Goal: Navigation & Orientation: Find specific page/section

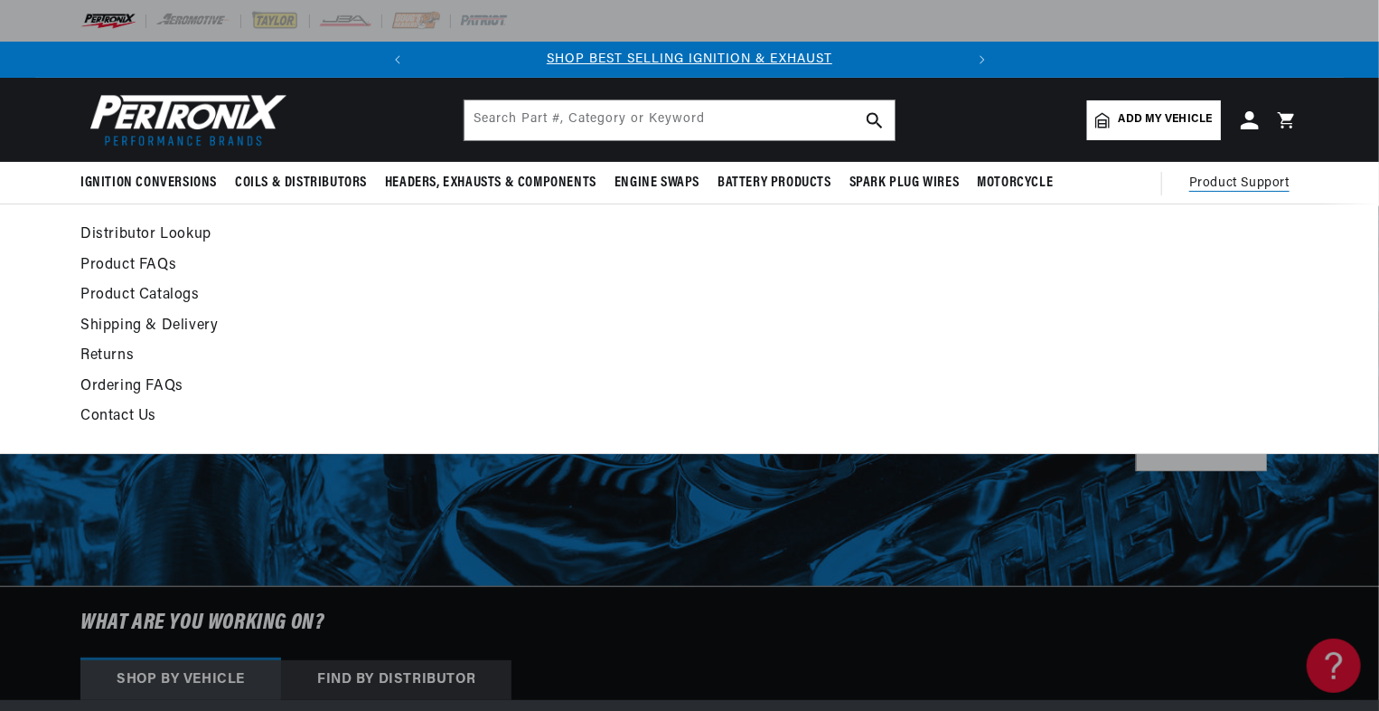
click at [1031, 177] on span "Product Support" at bounding box center [1240, 184] width 100 height 20
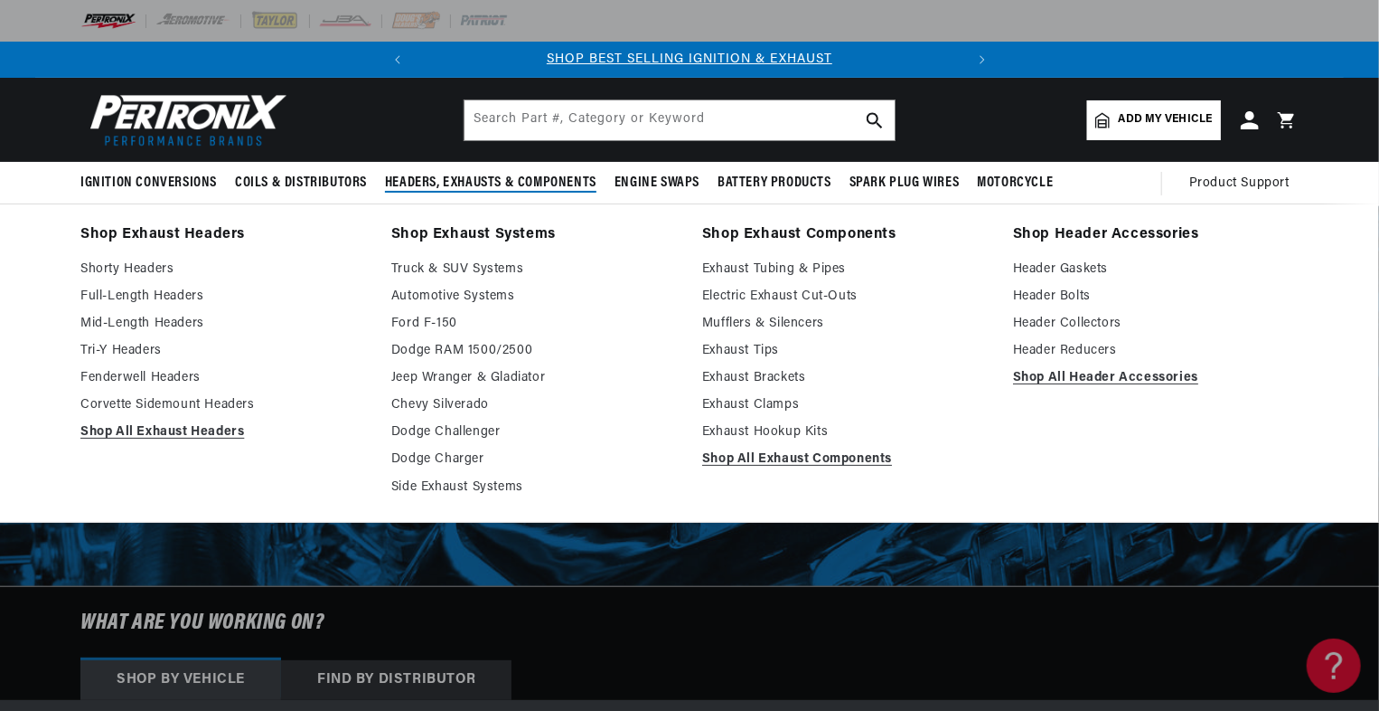
scroll to position [0, 545]
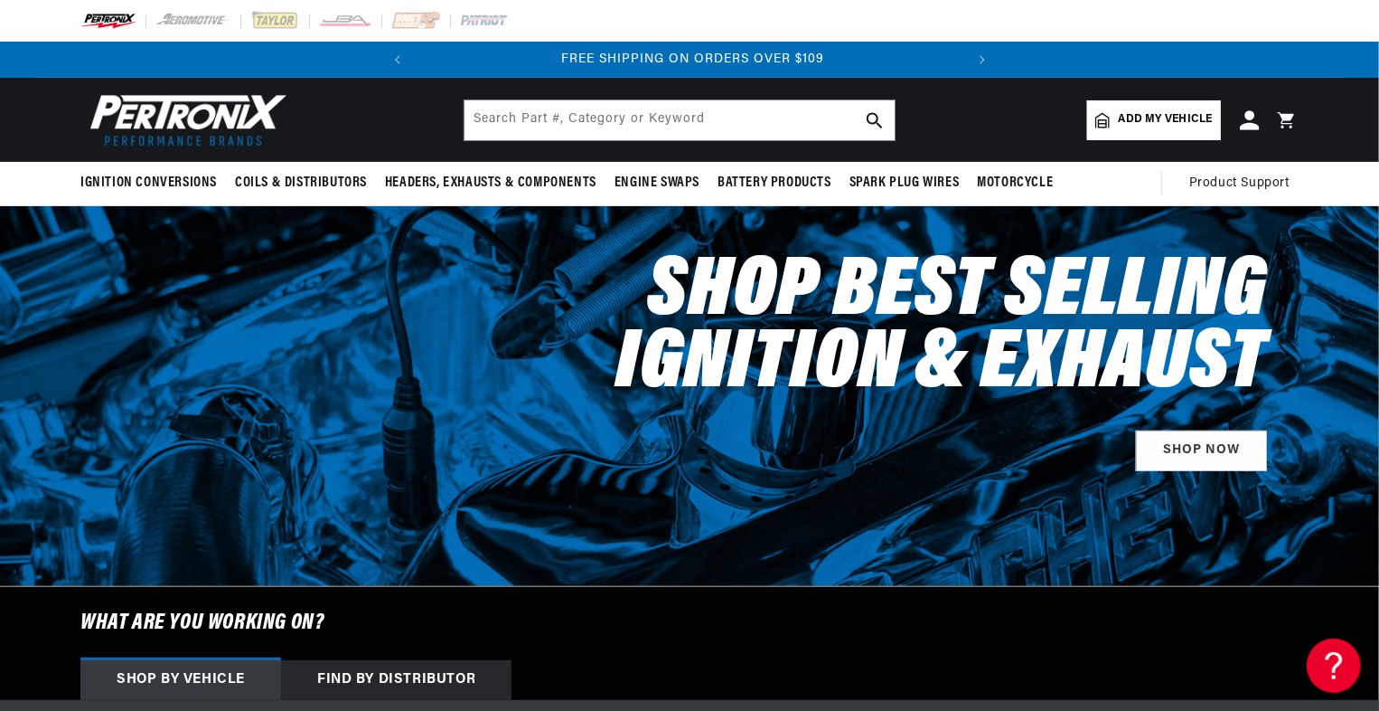
click at [1031, 127] on icon at bounding box center [1249, 119] width 19 height 19
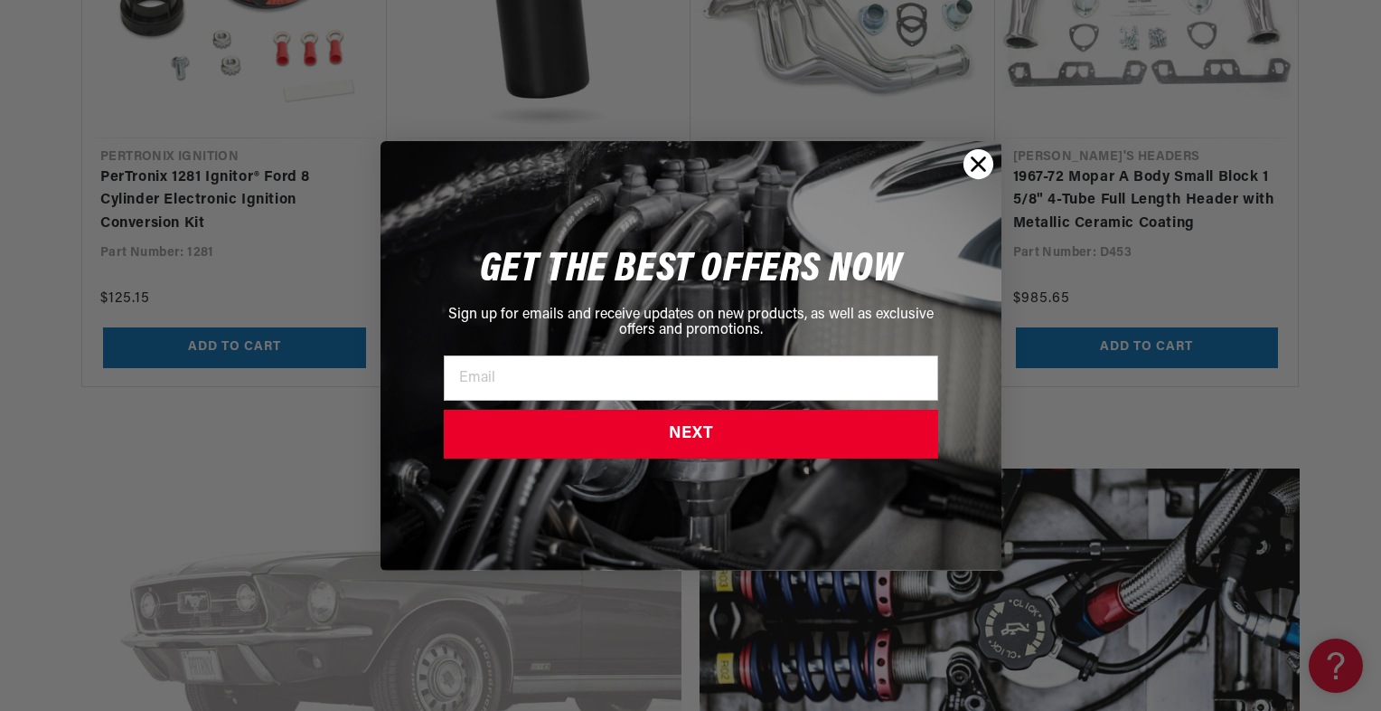
click at [976, 159] on circle "Close dialog" at bounding box center [978, 163] width 30 height 30
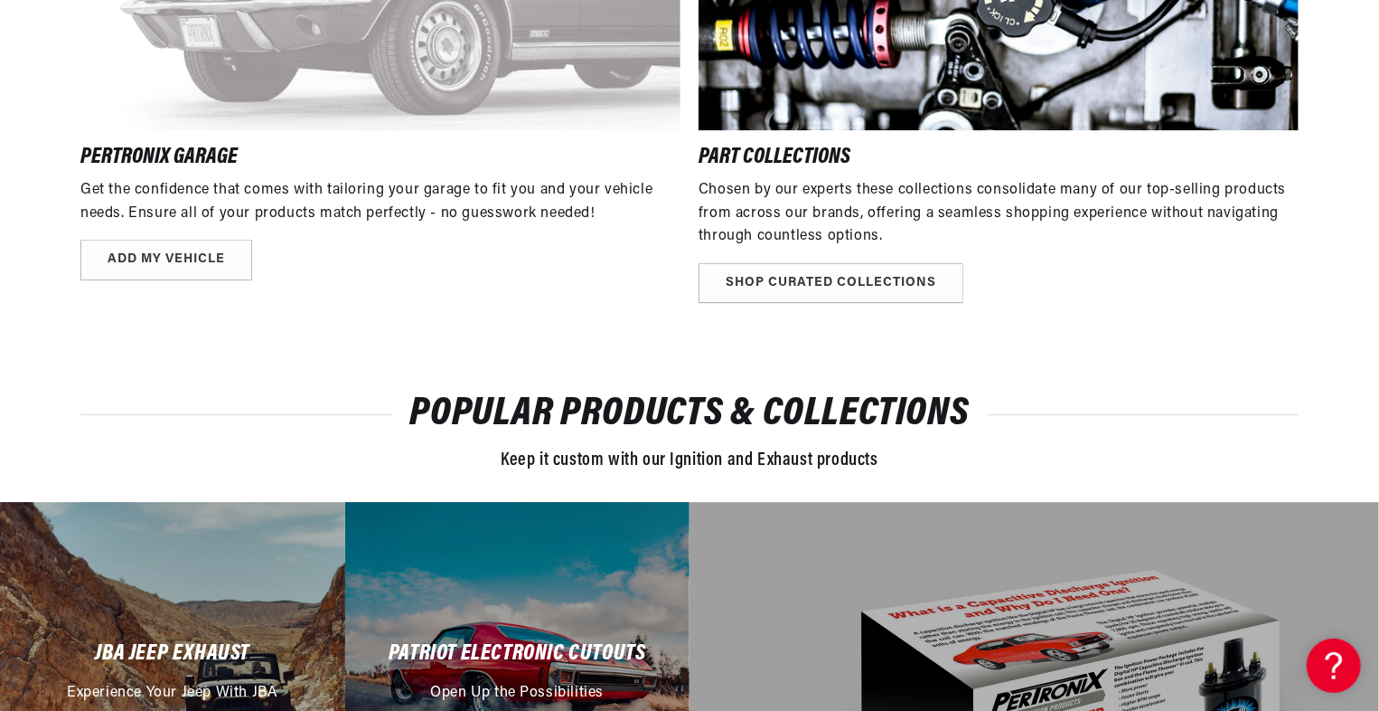
scroll to position [2622, 0]
